Goal: Navigation & Orientation: Find specific page/section

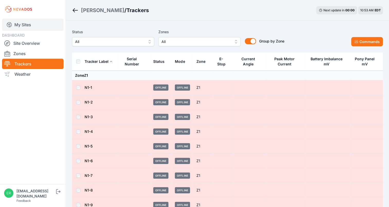
click at [21, 23] on link "My Sites" at bounding box center [33, 25] width 62 height 12
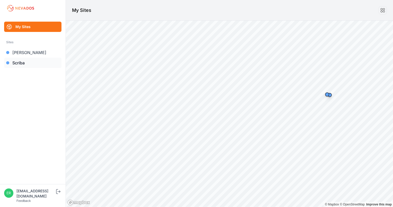
click at [21, 64] on link "Scriba" at bounding box center [32, 63] width 57 height 10
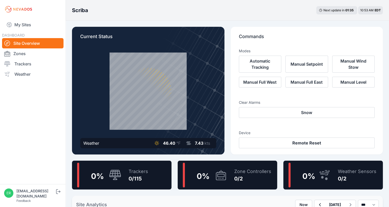
click at [126, 168] on div "Trackers 0/115" at bounding box center [136, 175] width 25 height 25
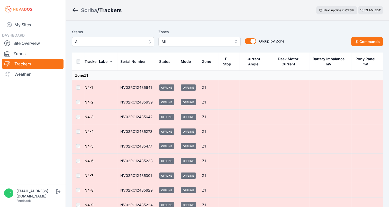
click at [139, 86] on td "NV02RC12435641" at bounding box center [136, 87] width 39 height 15
drag, startPoint x: 131, startPoint y: 87, endPoint x: 138, endPoint y: 88, distance: 6.6
click at [138, 88] on td "NV02RC12435641" at bounding box center [136, 87] width 39 height 15
drag, startPoint x: 138, startPoint y: 88, endPoint x: 134, endPoint y: 93, distance: 5.9
click at [134, 93] on td "NV02RC12435641" at bounding box center [136, 87] width 39 height 15
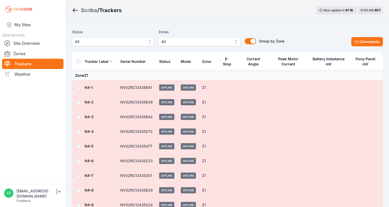
click at [162, 76] on td "Zone Z1" at bounding box center [227, 76] width 311 height 10
